Goal: Information Seeking & Learning: Check status

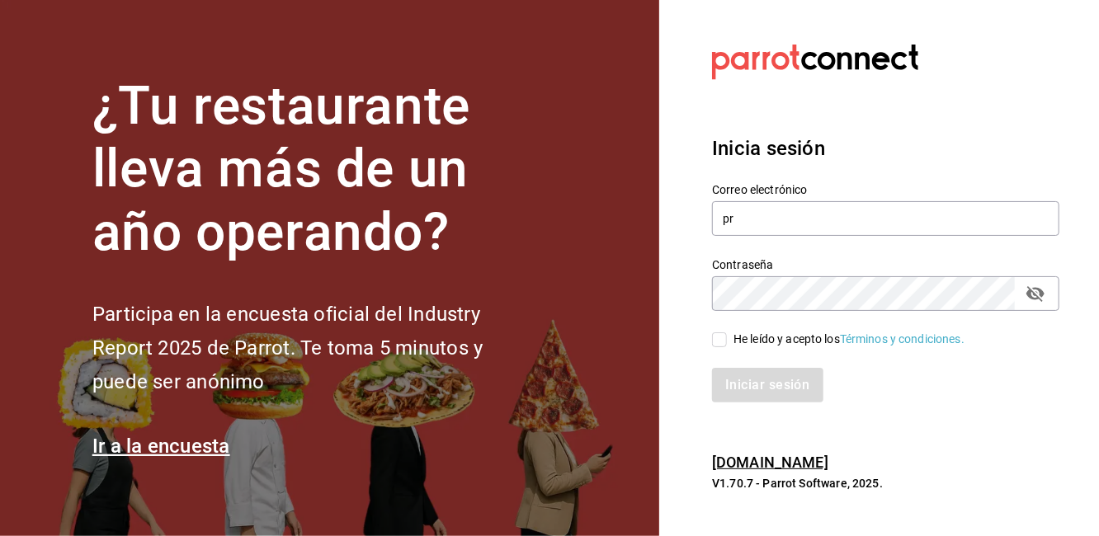
type input "p"
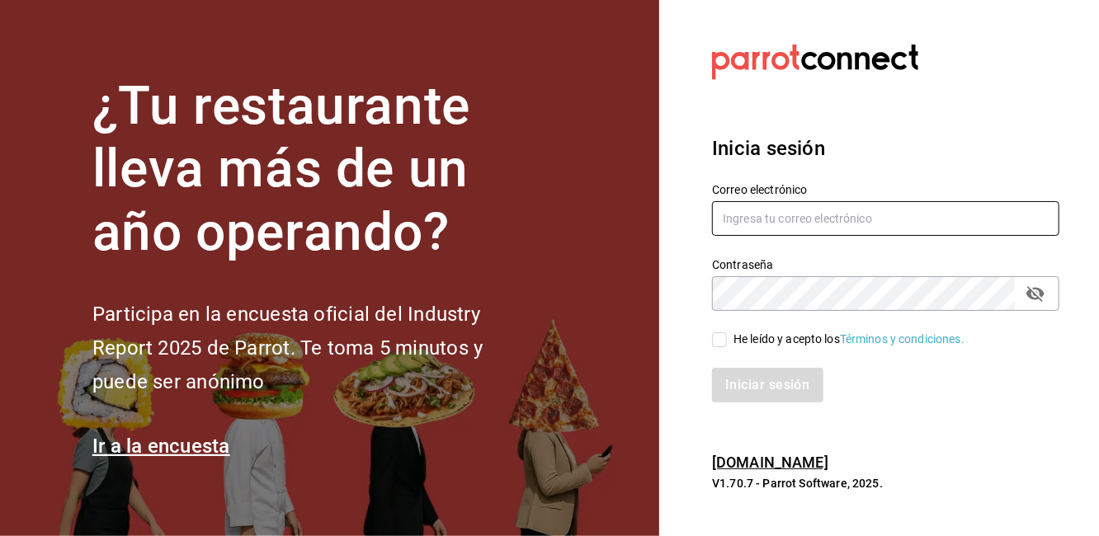
click at [746, 227] on input "text" at bounding box center [885, 218] width 347 height 35
click at [779, 217] on input "text" at bounding box center [885, 218] width 347 height 35
type input "proyectocoffea@gmail.com"
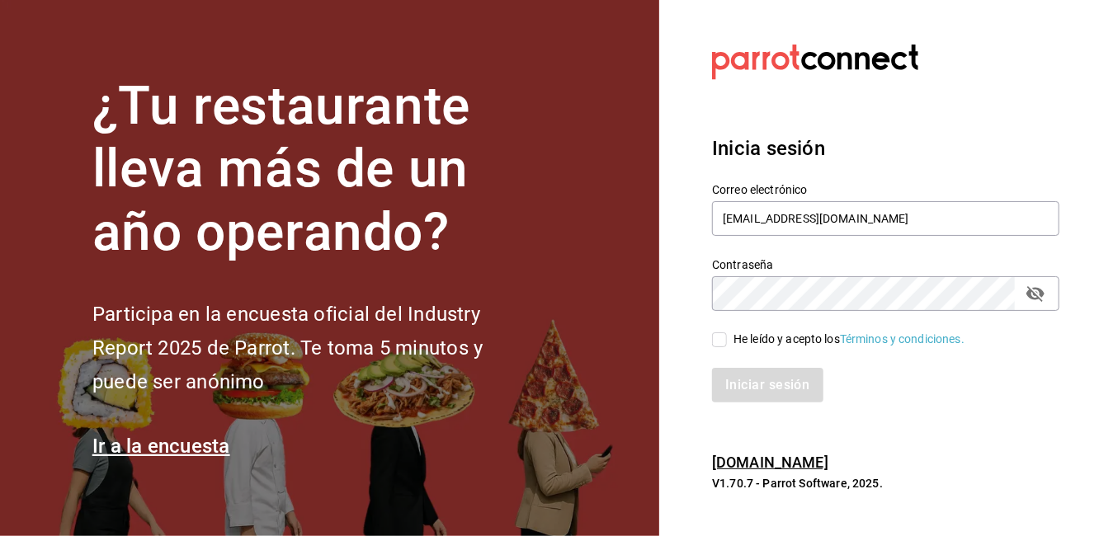
click at [723, 339] on input "He leído y acepto los Términos y condiciones." at bounding box center [719, 340] width 15 height 15
checkbox input "true"
click at [750, 387] on button "Iniciar sesión" at bounding box center [768, 385] width 112 height 35
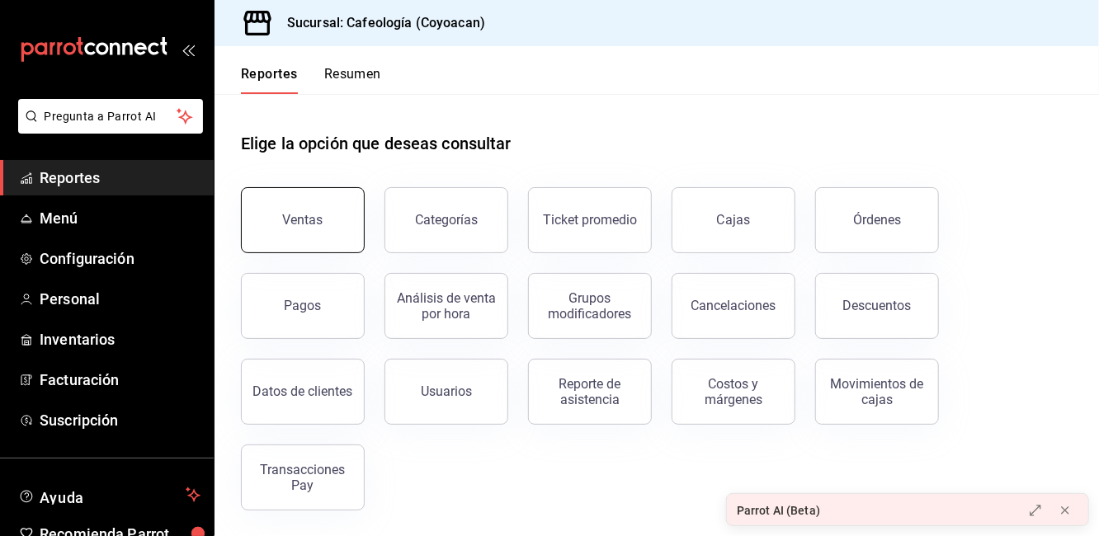
click at [342, 244] on button "Ventas" at bounding box center [303, 220] width 124 height 66
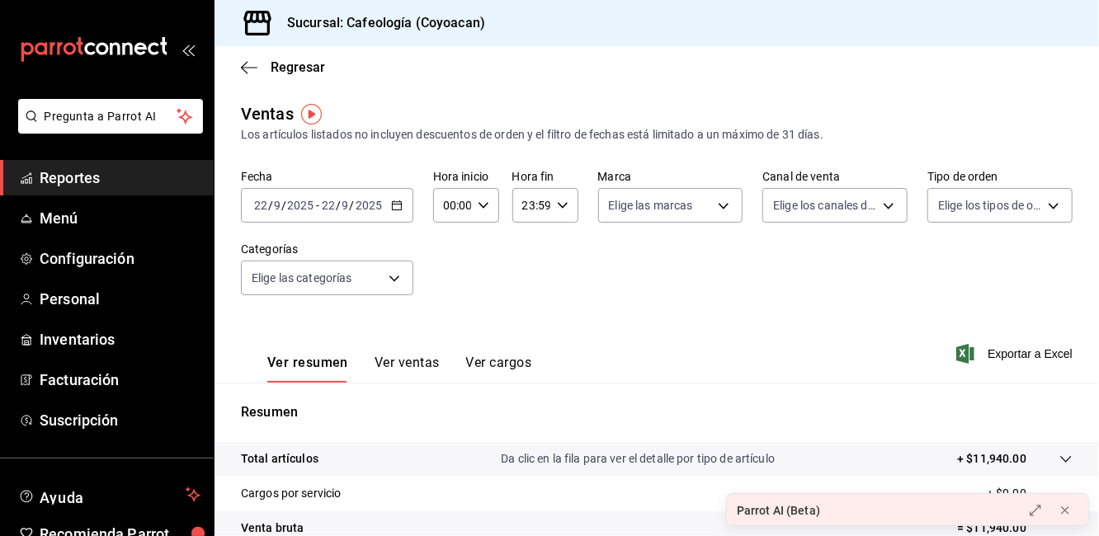
click at [357, 210] on input "2025" at bounding box center [369, 205] width 28 height 13
click at [540, 272] on div "Fecha [DATE] [DATE] - [DATE] [DATE] Hora inicio 00:00 Hora inicio Hora fin 23:5…" at bounding box center [657, 242] width 832 height 145
click at [255, 70] on icon "button" at bounding box center [249, 67] width 17 height 15
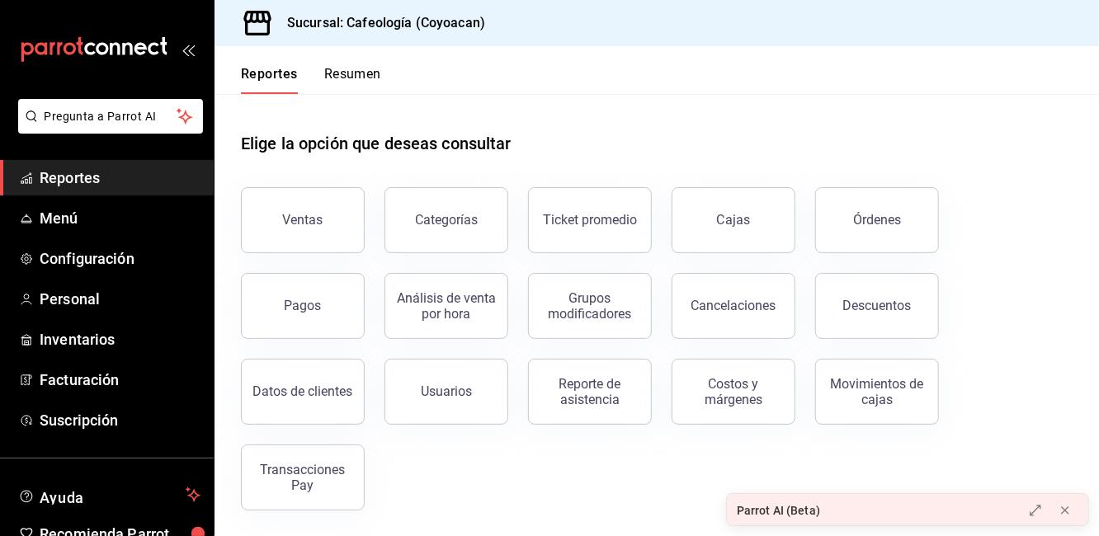
click at [360, 187] on div "Ventas" at bounding box center [293, 210] width 144 height 86
click at [427, 218] on div "Categorías" at bounding box center [446, 220] width 63 height 16
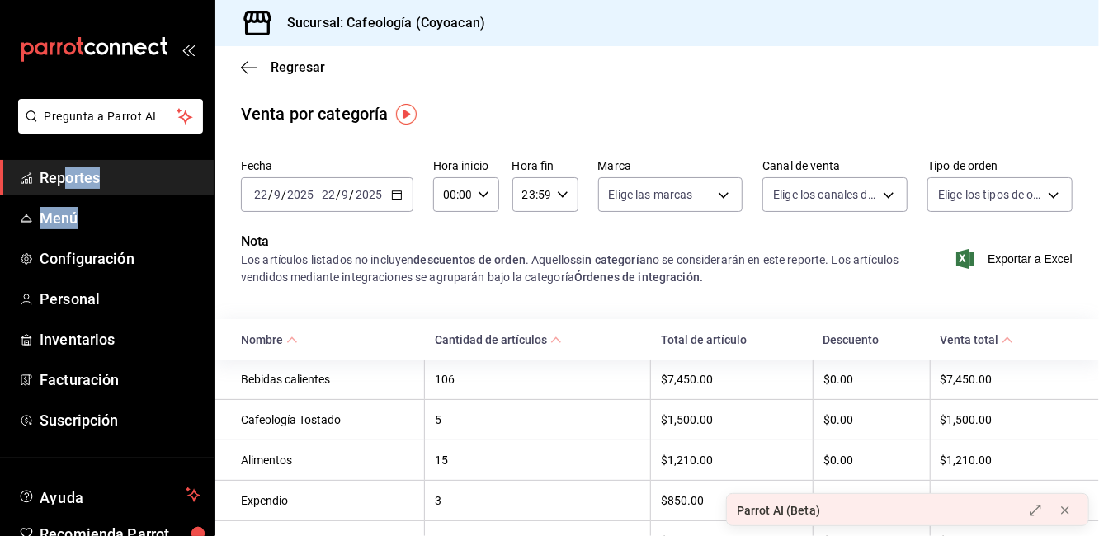
drag, startPoint x: 76, startPoint y: 198, endPoint x: 68, endPoint y: 183, distance: 16.6
click at [68, 183] on ul "Reportes Menú Configuración Personal Inventarios Facturación Suscripción" at bounding box center [107, 299] width 214 height 278
click at [68, 183] on span "Reportes" at bounding box center [120, 178] width 161 height 22
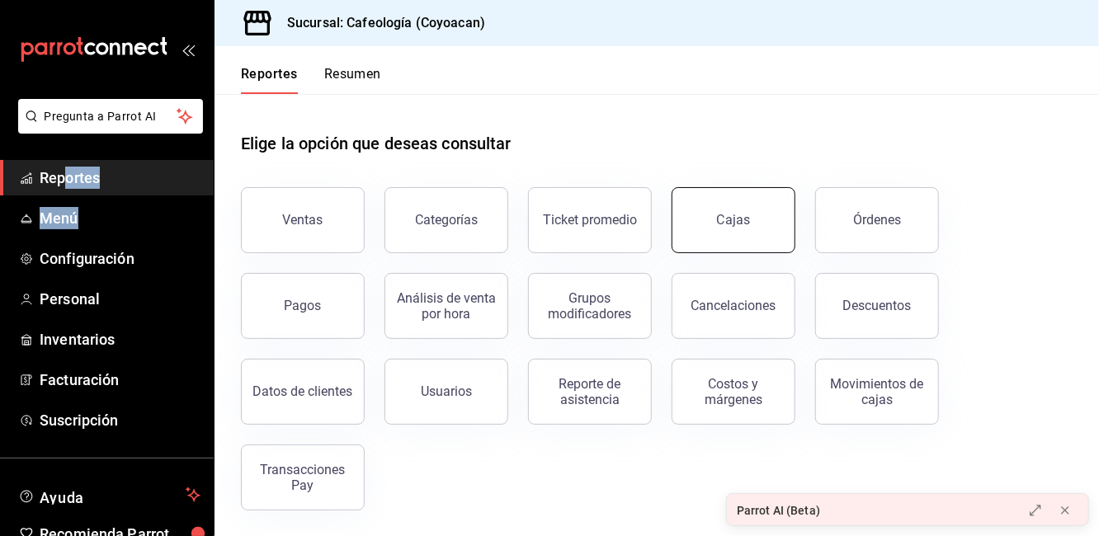
click at [695, 219] on link "Cajas" at bounding box center [734, 220] width 124 height 66
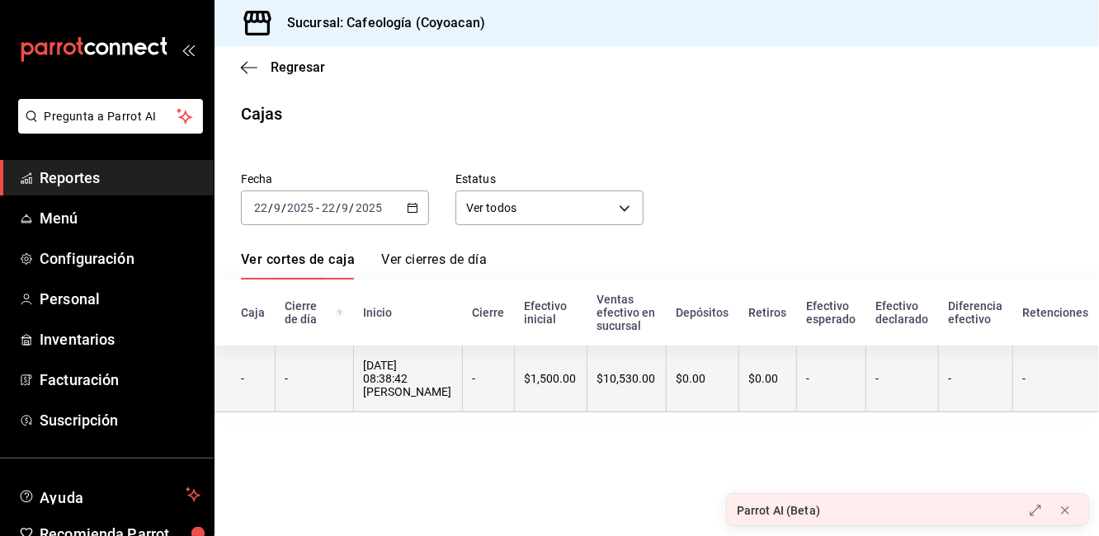
click at [411, 386] on div "[DATE] 08:38:42 [PERSON_NAME]" at bounding box center [408, 379] width 88 height 40
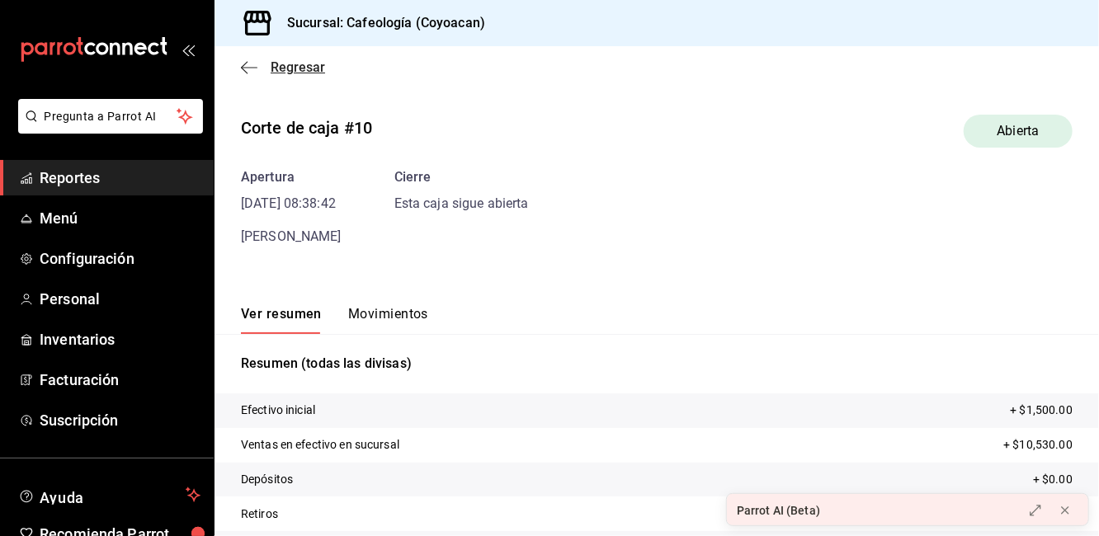
click at [248, 72] on icon "button" at bounding box center [249, 67] width 17 height 15
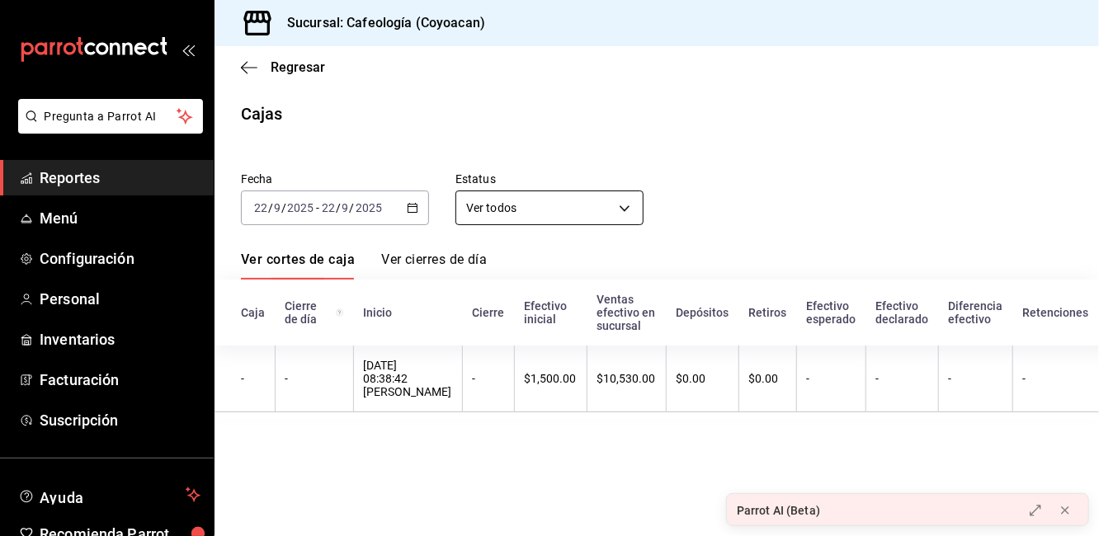
click at [559, 215] on body "Pregunta a Parrot AI Reportes Menú Configuración Personal Inventarios Facturaci…" at bounding box center [549, 268] width 1099 height 536
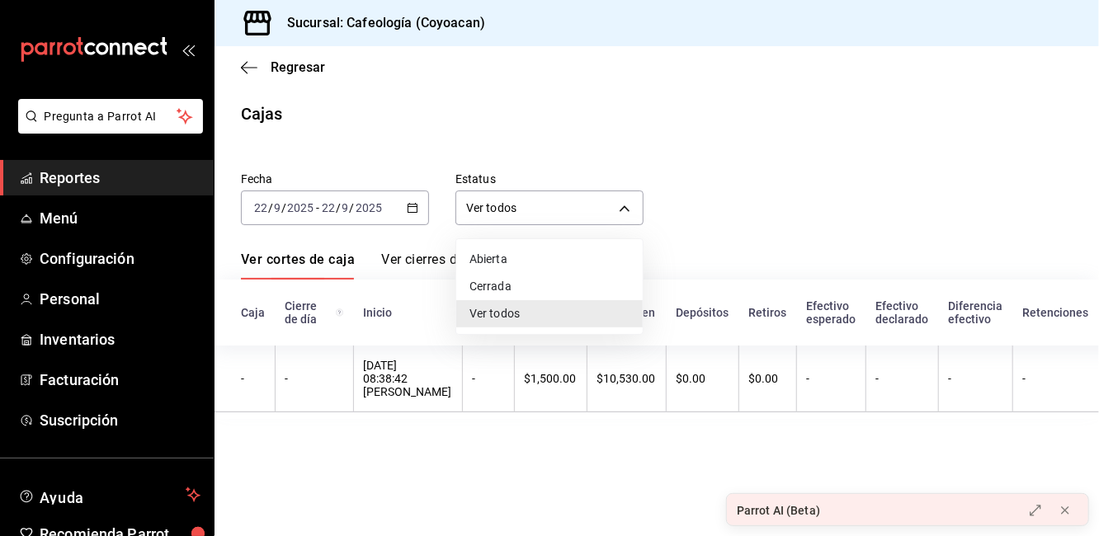
click at [479, 277] on li "Cerrada" at bounding box center [549, 286] width 186 height 27
type input "CLOSED"
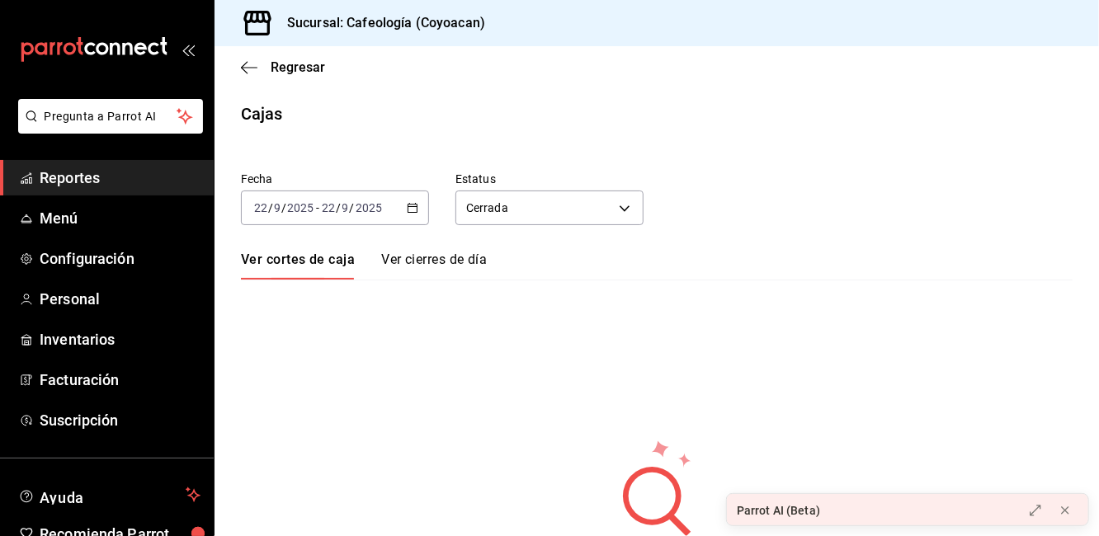
click at [351, 196] on div "[DATE] [DATE] - [DATE] [DATE]" at bounding box center [335, 208] width 188 height 35
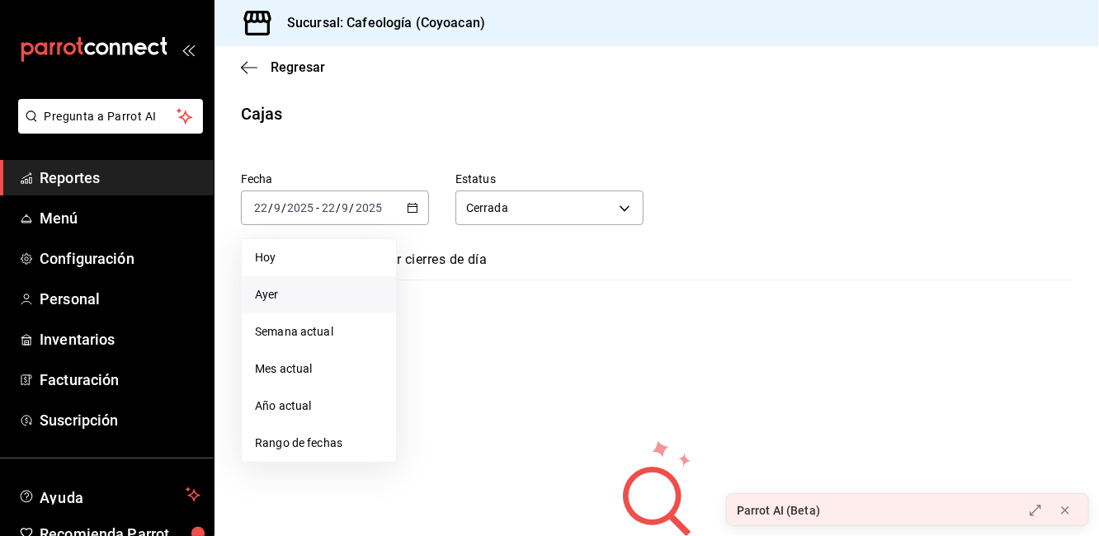
click at [300, 295] on span "Ayer" at bounding box center [319, 294] width 128 height 17
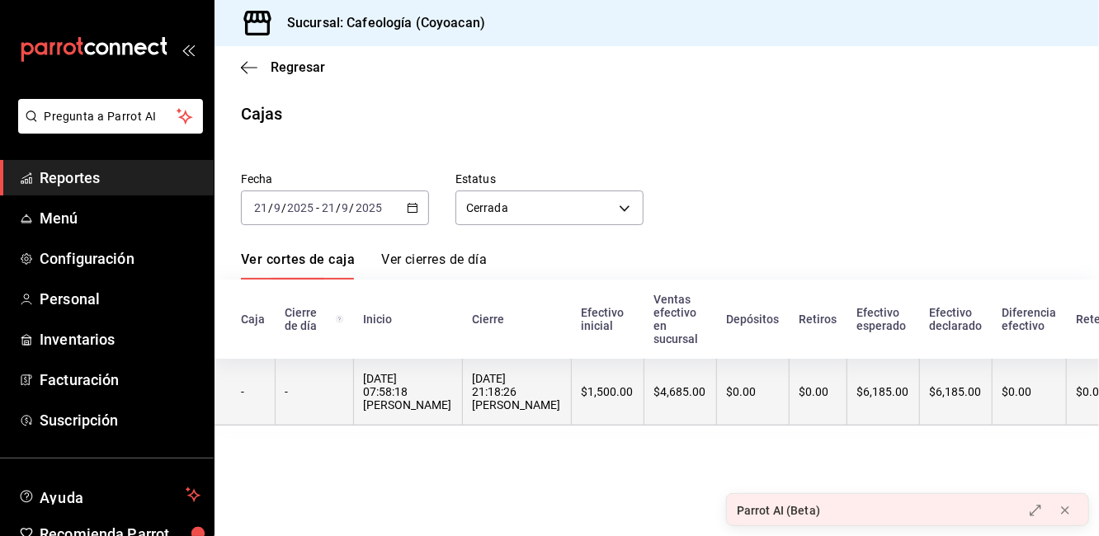
click at [452, 411] on div "[DATE] 07:58:18 [PERSON_NAME]" at bounding box center [408, 392] width 88 height 40
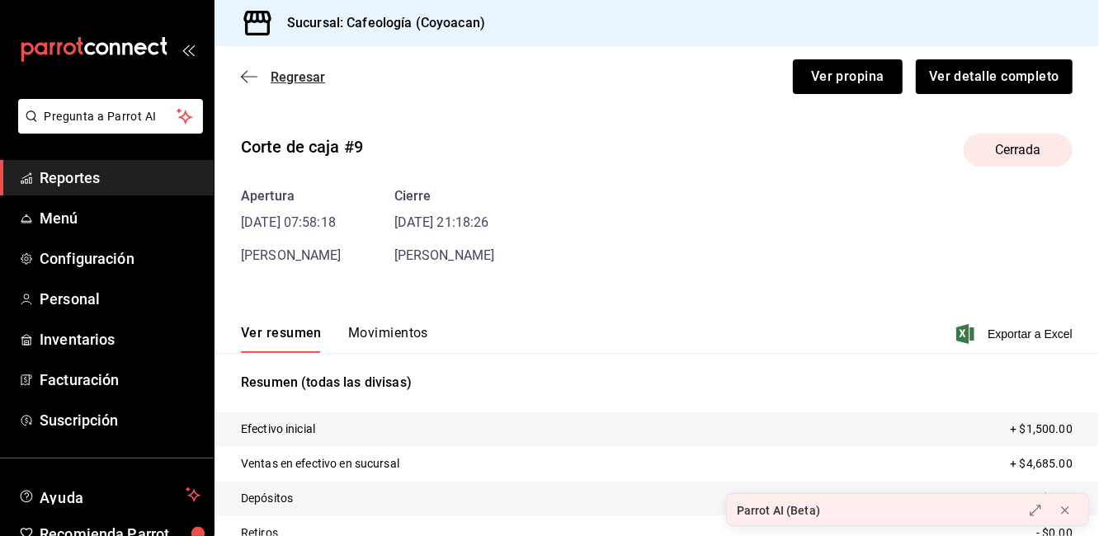
click at [252, 80] on icon "button" at bounding box center [249, 76] width 17 height 15
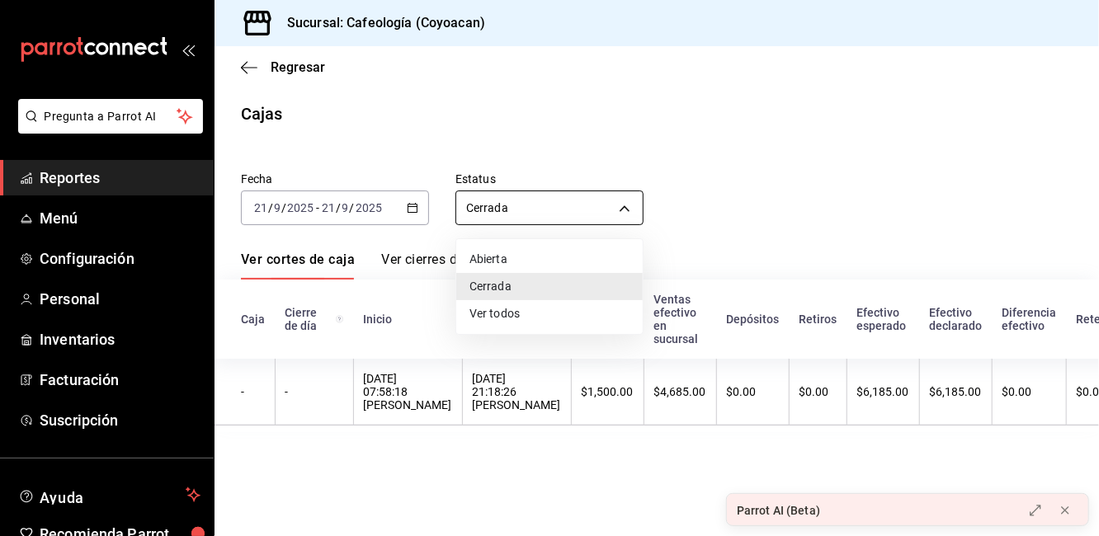
click at [523, 196] on body "Pregunta a Parrot AI Reportes Menú Configuración Personal Inventarios Facturaci…" at bounding box center [549, 268] width 1099 height 536
click at [523, 196] on div at bounding box center [549, 268] width 1099 height 536
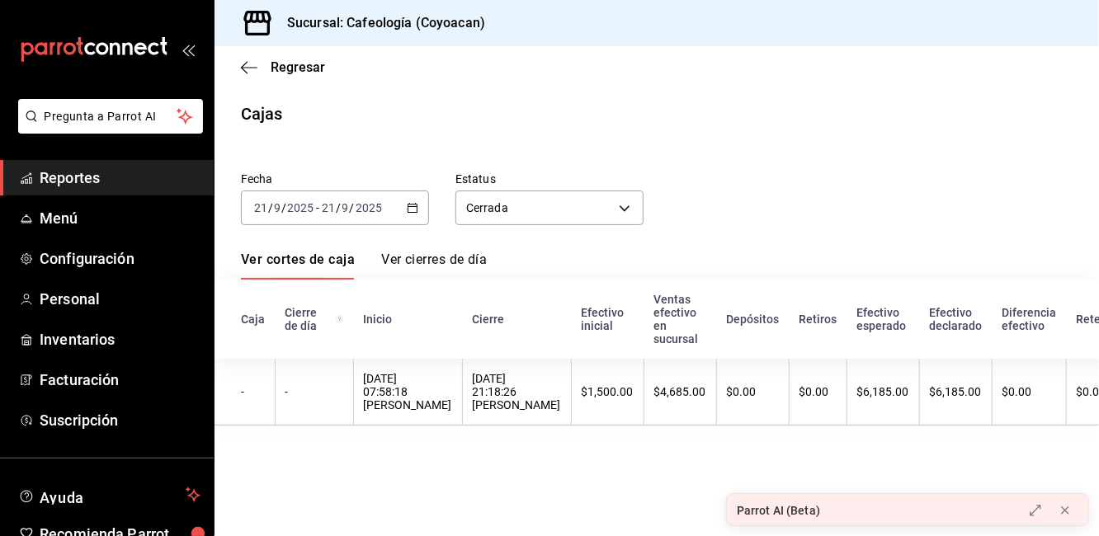
click at [402, 207] on div "[DATE] [DATE] - [DATE] [DATE]" at bounding box center [335, 208] width 188 height 35
click at [547, 238] on div "Fecha [DATE] [DATE] - [DATE] [DATE] Estatus Cerrada CLOSED Ver cortes de caja V…" at bounding box center [657, 293] width 832 height 280
click at [248, 68] on icon "button" at bounding box center [249, 67] width 17 height 15
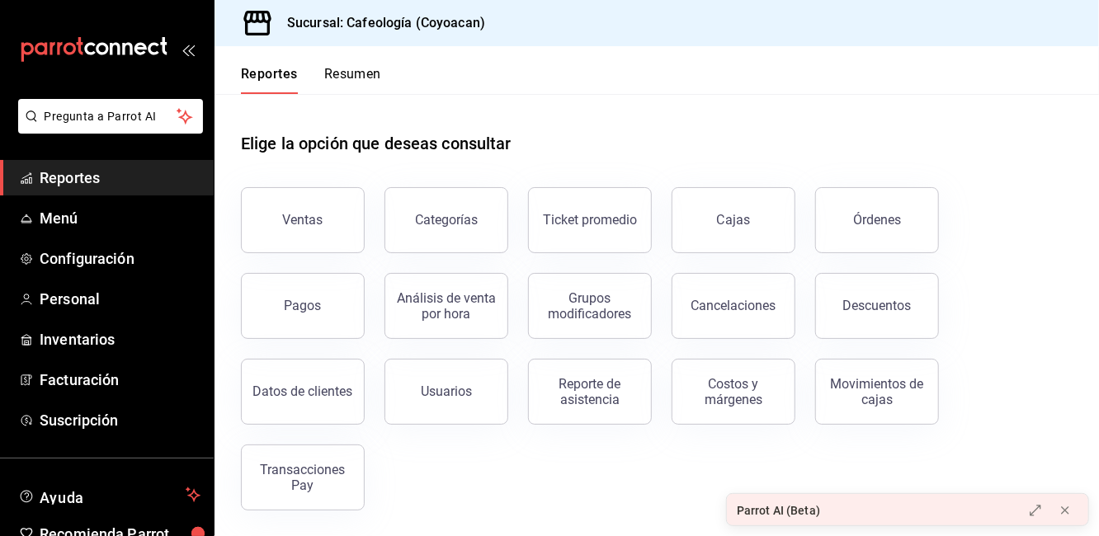
click at [107, 192] on link "Reportes" at bounding box center [107, 177] width 214 height 35
click at [275, 307] on button "Pagos" at bounding box center [303, 306] width 124 height 66
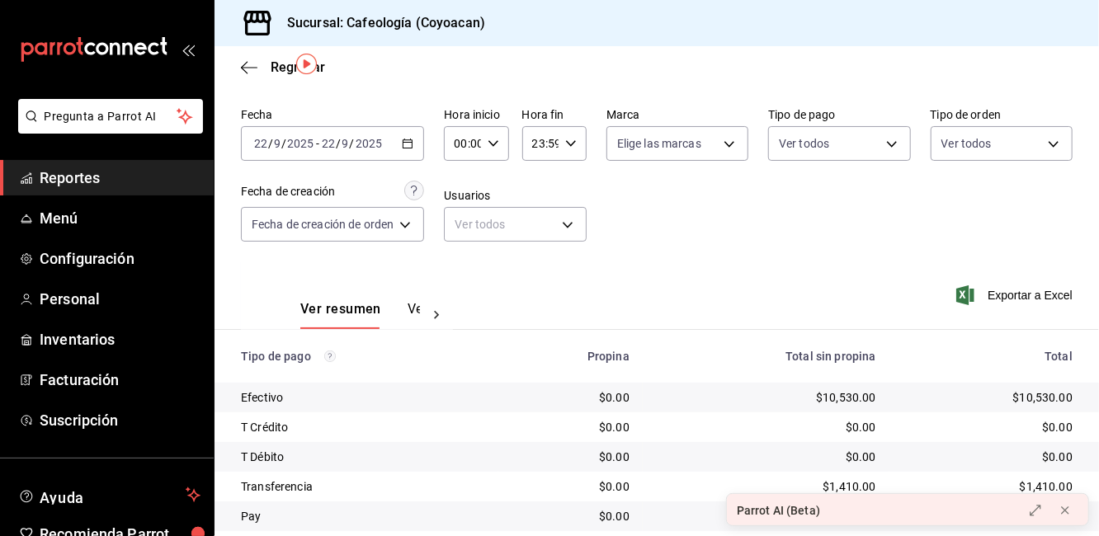
scroll to position [50, 0]
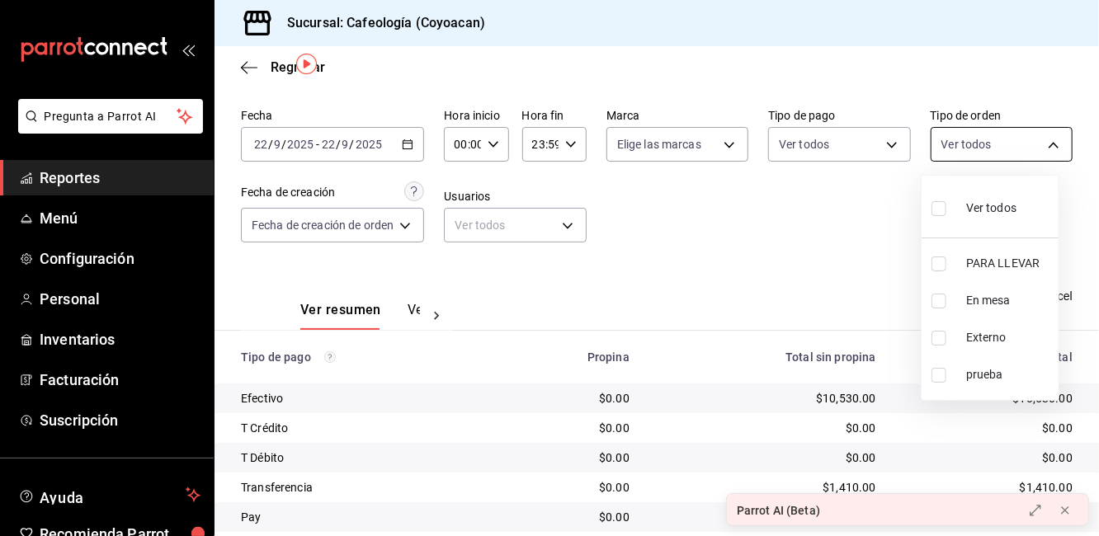
click at [951, 134] on body "Pregunta a Parrot AI Reportes Menú Configuración Personal Inventarios Facturaci…" at bounding box center [549, 268] width 1099 height 536
click at [772, 284] on div at bounding box center [549, 268] width 1099 height 536
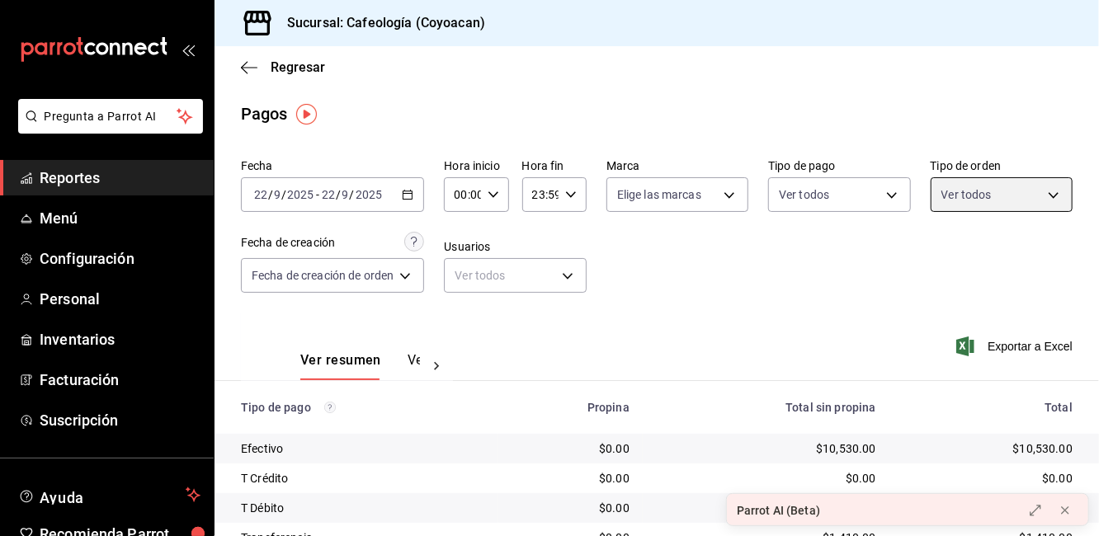
scroll to position [103, 0]
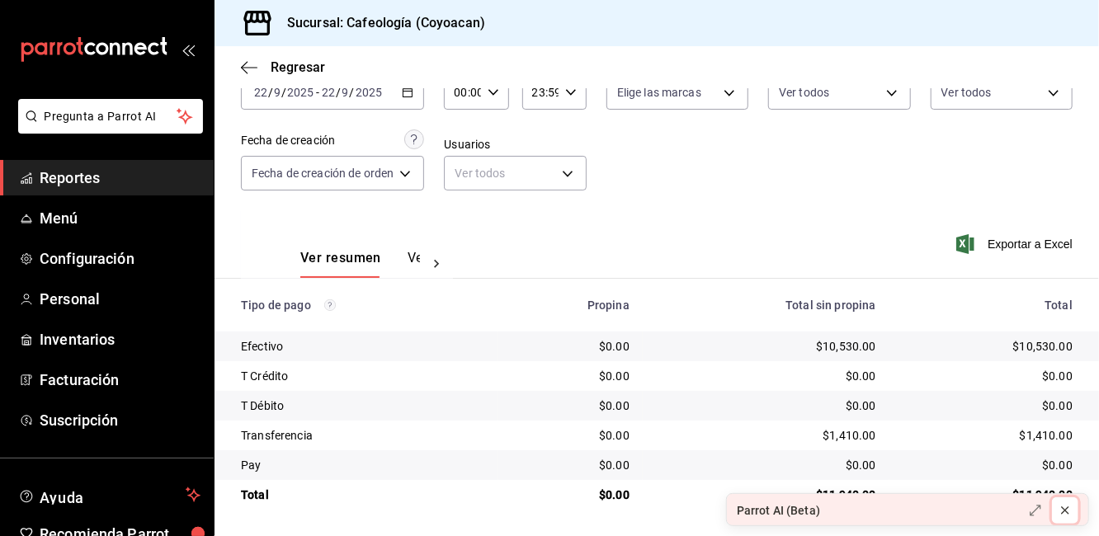
click at [1059, 507] on icon at bounding box center [1065, 510] width 13 height 13
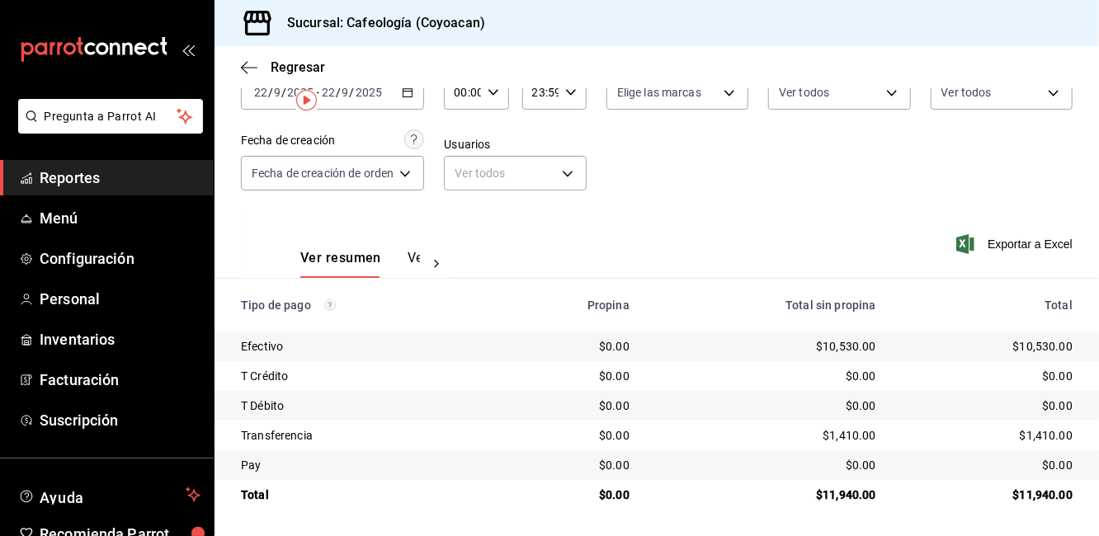
scroll to position [7, 0]
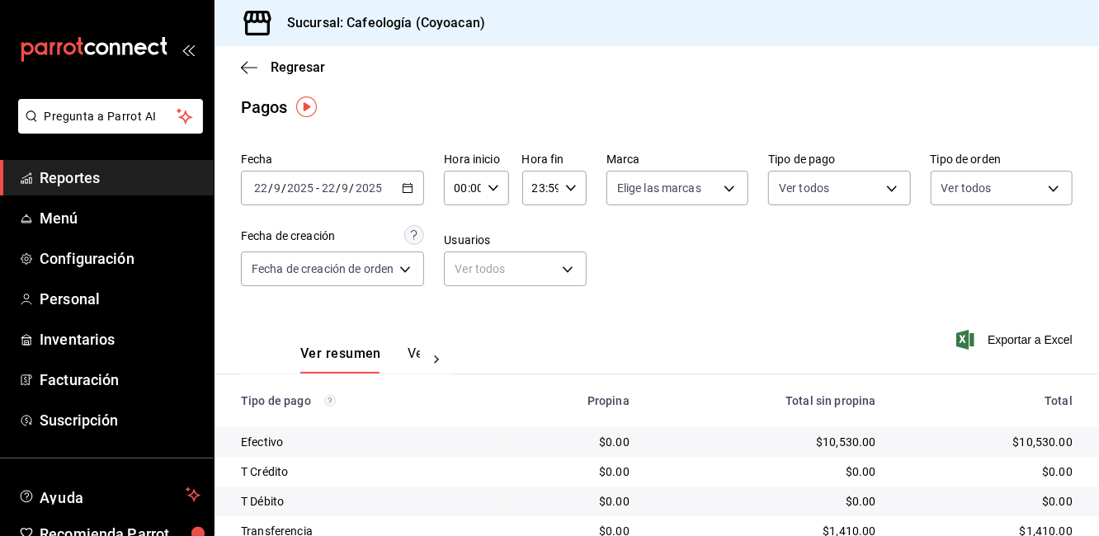
click at [385, 192] on div "[DATE] [DATE] - [DATE] [DATE]" at bounding box center [332, 188] width 183 height 35
click at [363, 189] on input "2025" at bounding box center [369, 188] width 28 height 13
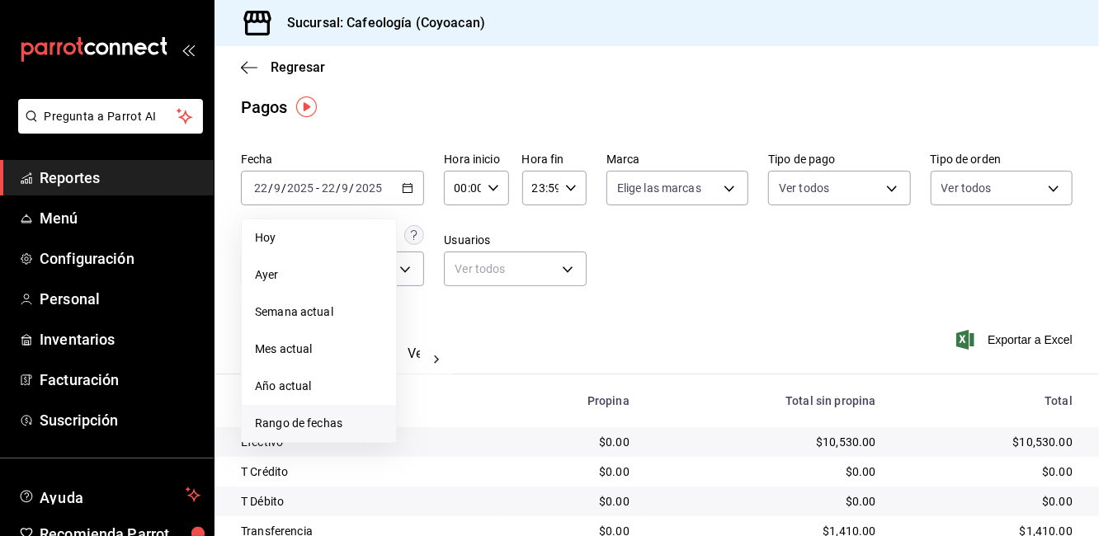
click at [285, 415] on span "Rango de fechas" at bounding box center [319, 423] width 128 height 17
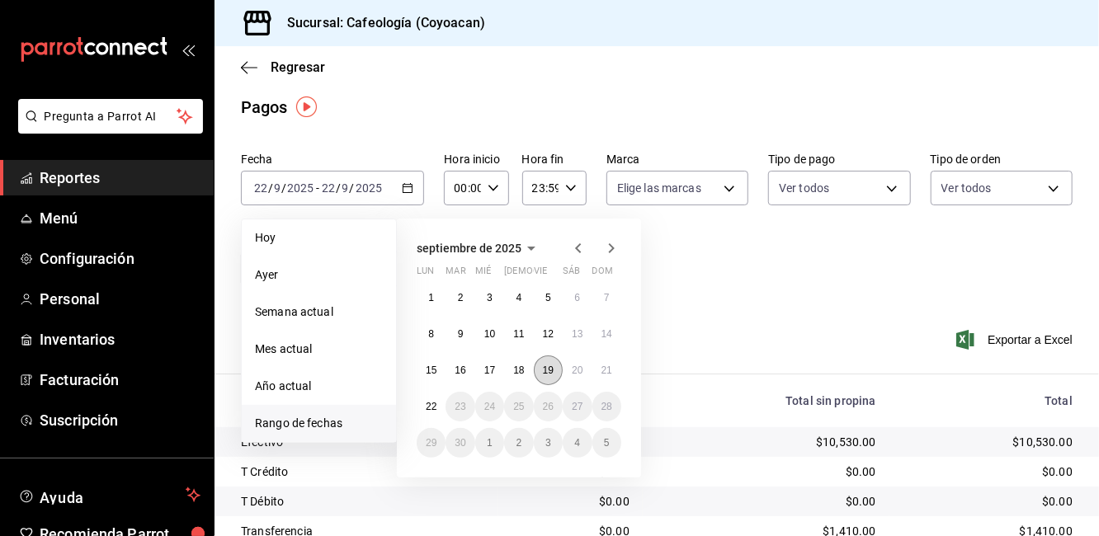
click at [548, 359] on button "19" at bounding box center [548, 371] width 29 height 30
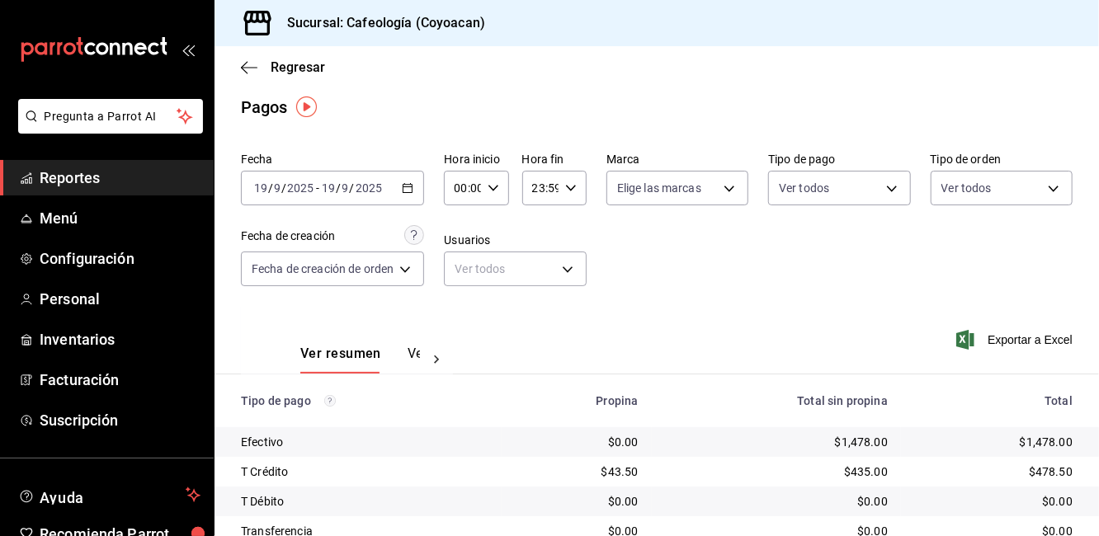
scroll to position [103, 0]
